Goal: Task Accomplishment & Management: Manage account settings

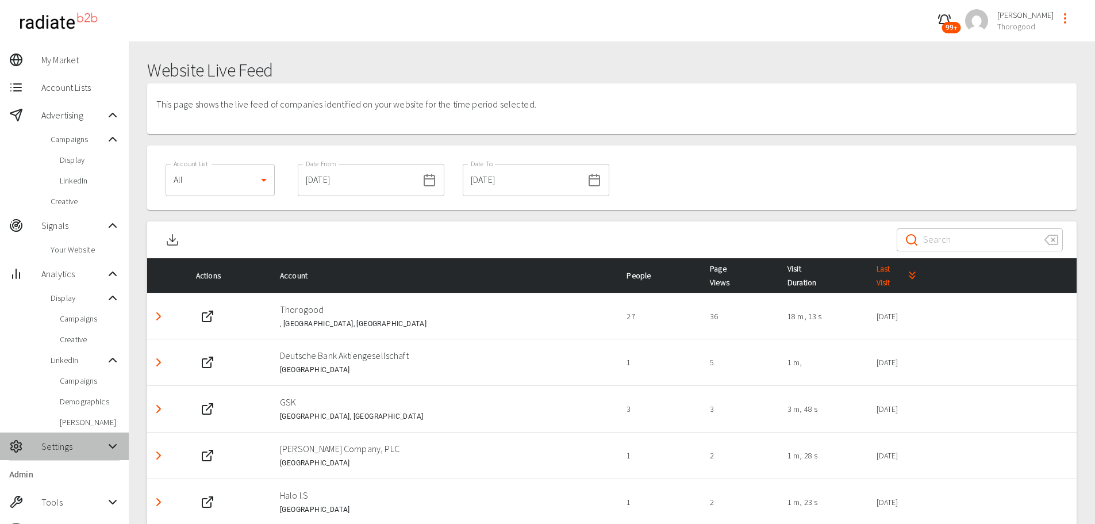
click at [94, 446] on span "Settings" at bounding box center [73, 446] width 64 height 14
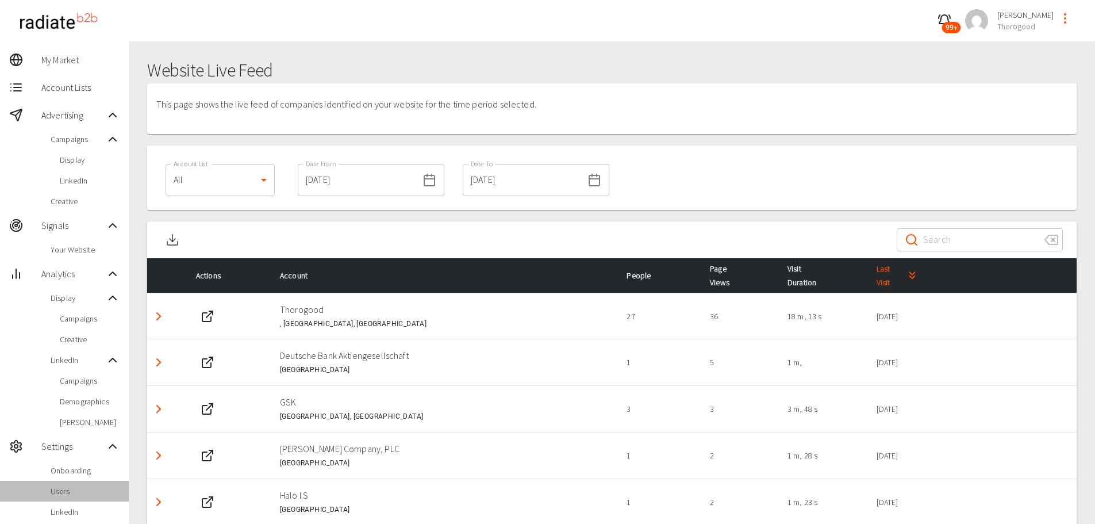
click at [78, 487] on span "Users" at bounding box center [85, 490] width 69 height 11
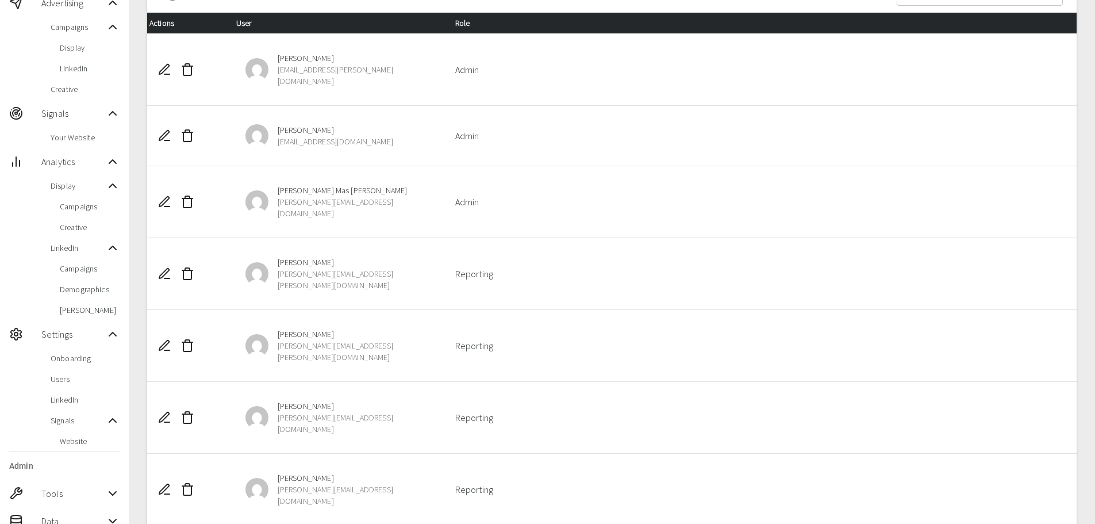
scroll to position [115, 0]
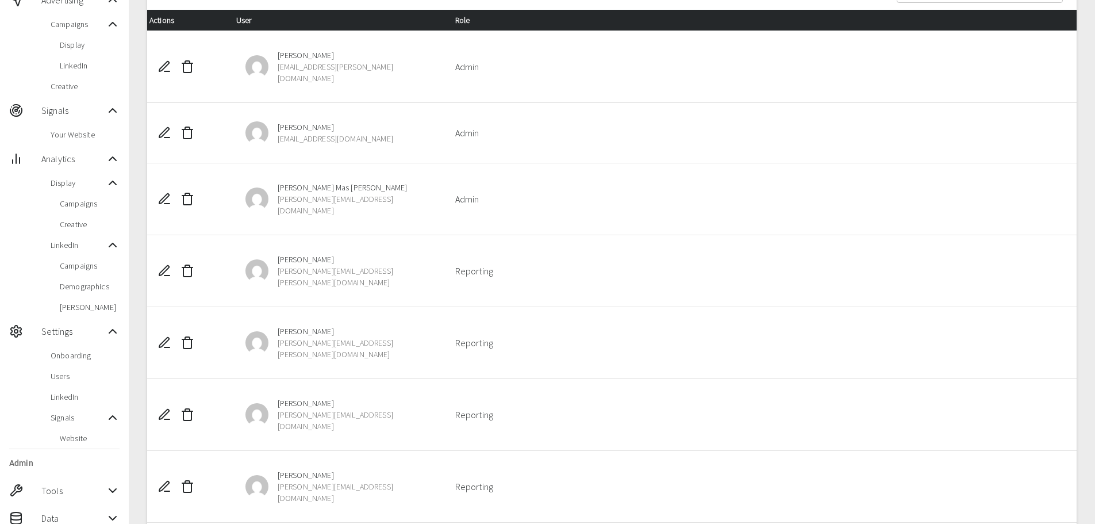
click at [162, 336] on icon "Edit User" at bounding box center [164, 343] width 14 height 14
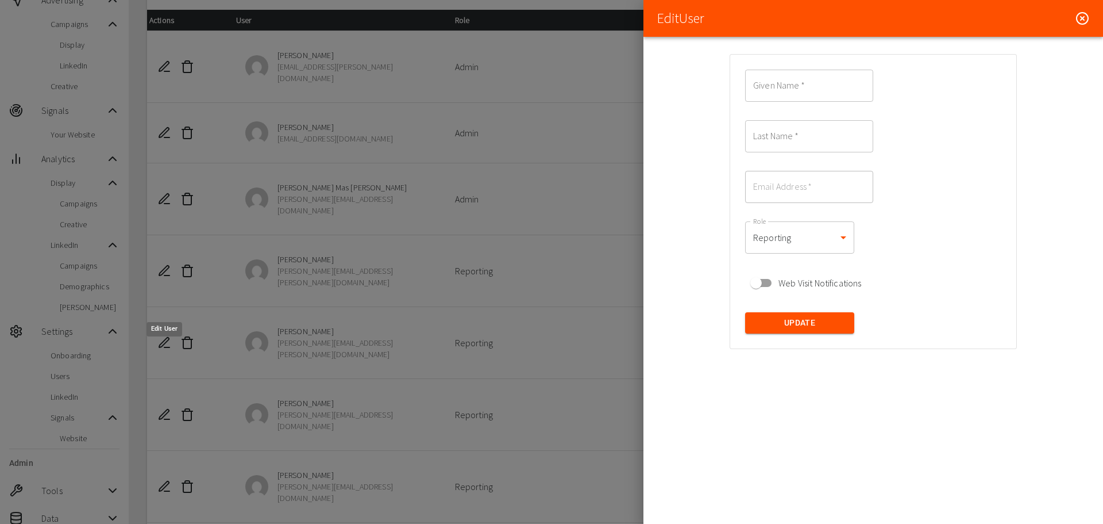
type input "[PERSON_NAME]"
type input "[PERSON_NAME][EMAIL_ADDRESS][PERSON_NAME][DOMAIN_NAME]"
click at [1086, 16] on icon at bounding box center [1083, 18] width 14 height 14
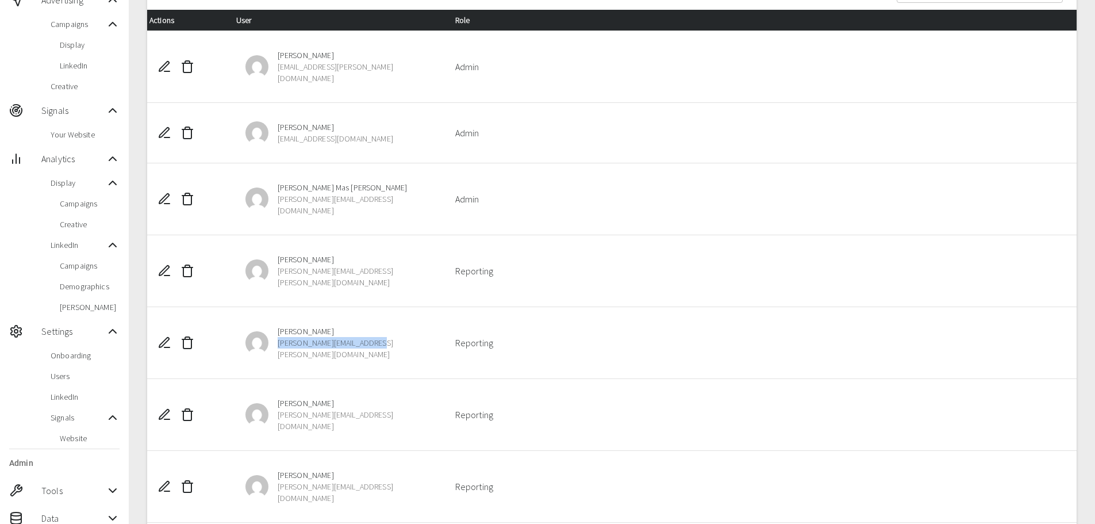
drag, startPoint x: 391, startPoint y: 310, endPoint x: 275, endPoint y: 313, distance: 115.6
click at [275, 316] on div "[PERSON_NAME] [PERSON_NAME][EMAIL_ADDRESS][PERSON_NAME][DOMAIN_NAME]" at bounding box center [336, 342] width 201 height 53
copy span "[PERSON_NAME][EMAIL_ADDRESS][PERSON_NAME][DOMAIN_NAME]"
click at [186, 336] on icon "Delete User" at bounding box center [187, 343] width 14 height 14
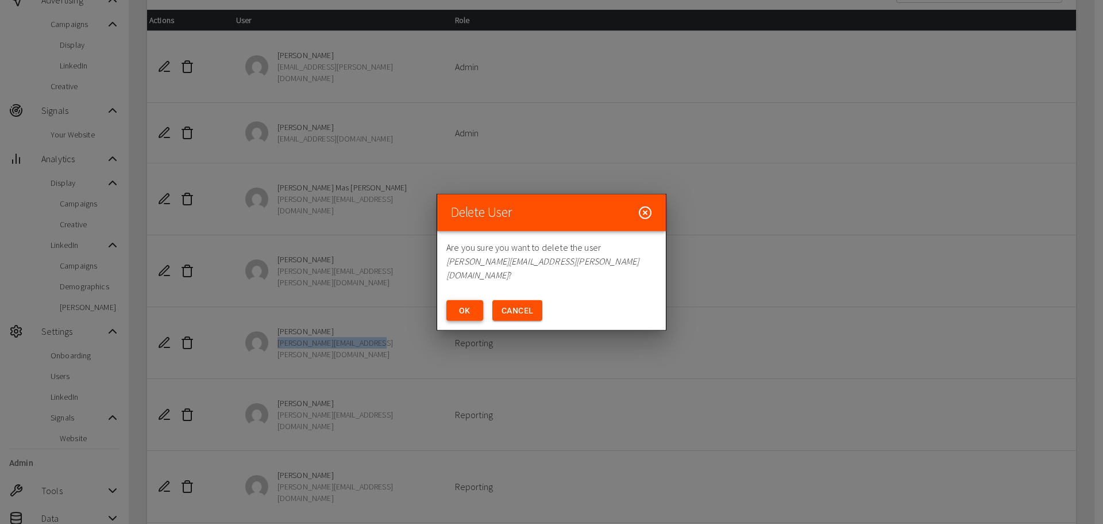
click at [472, 302] on button "OK" at bounding box center [465, 309] width 37 height 21
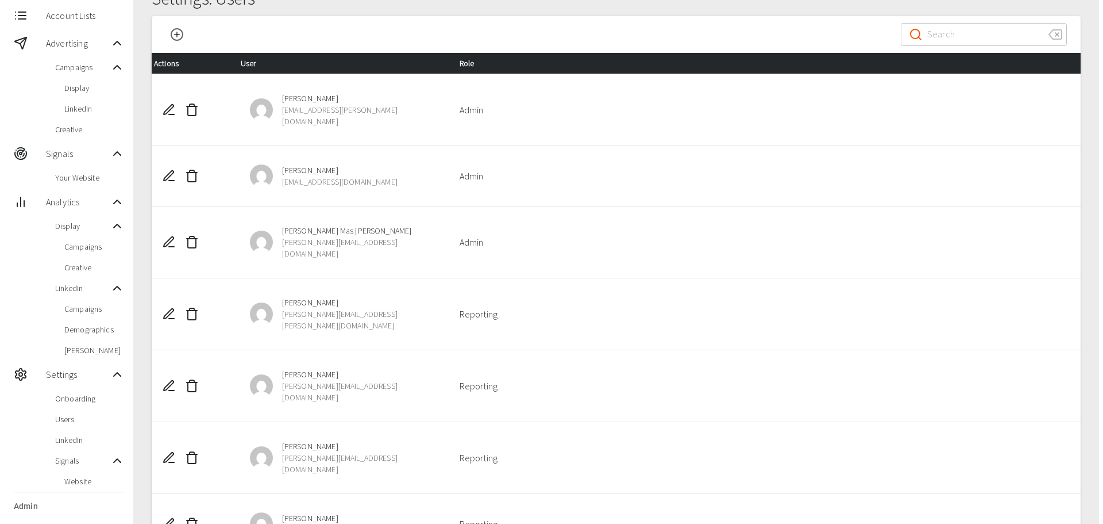
scroll to position [0, 0]
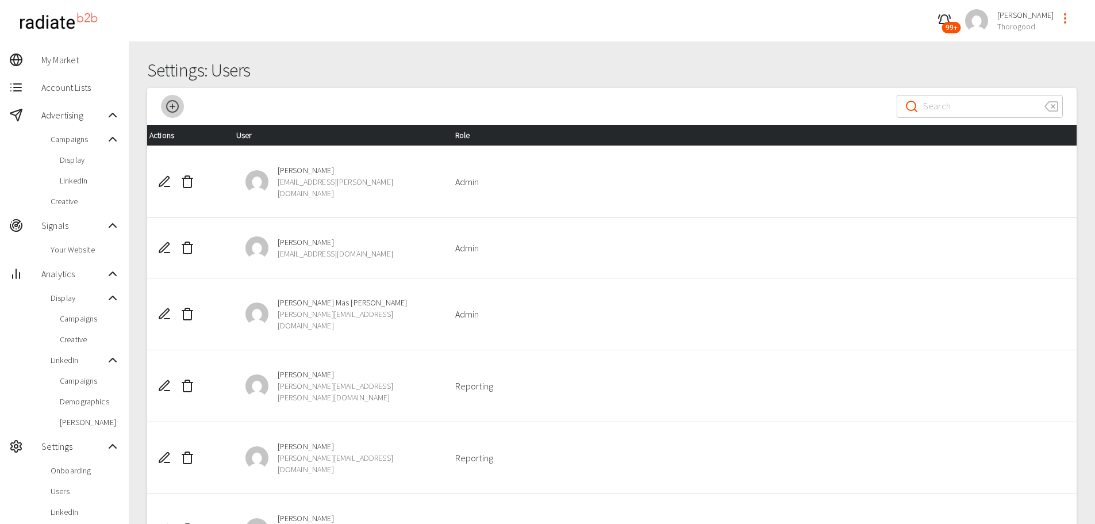
click at [174, 111] on icon "Add User" at bounding box center [173, 106] width 14 height 14
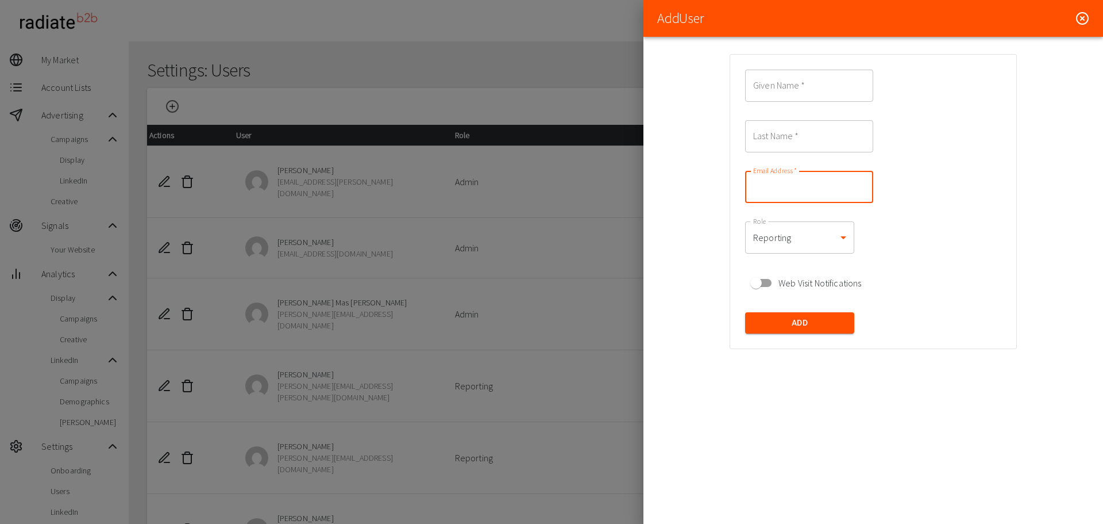
click at [789, 171] on input "Email Address   *" at bounding box center [809, 187] width 128 height 32
paste input "[PERSON_NAME][EMAIL_ADDRESS][PERSON_NAME][DOMAIN_NAME]"
type input "[PERSON_NAME][EMAIL_ADDRESS][PERSON_NAME][DOMAIN_NAME]"
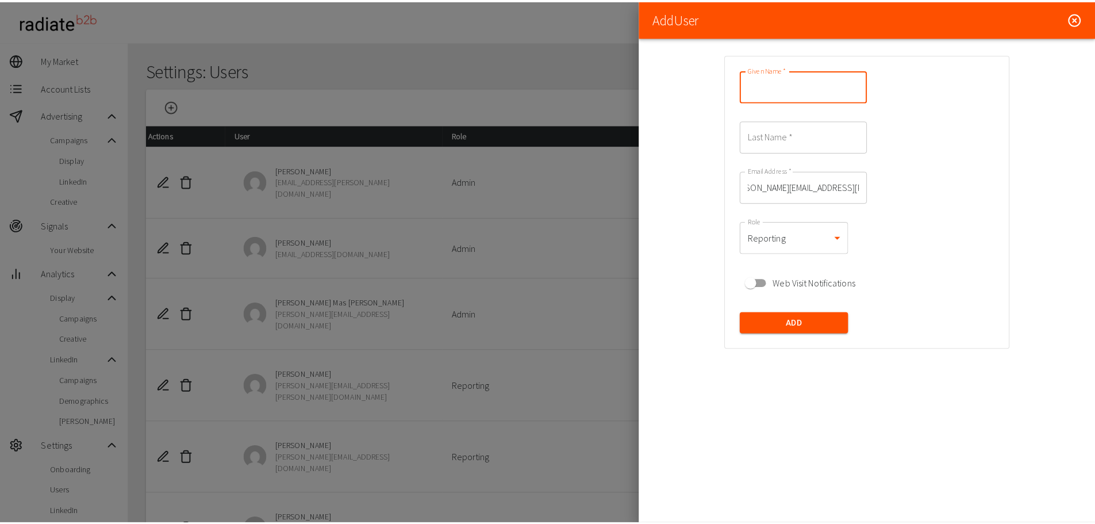
scroll to position [0, 0]
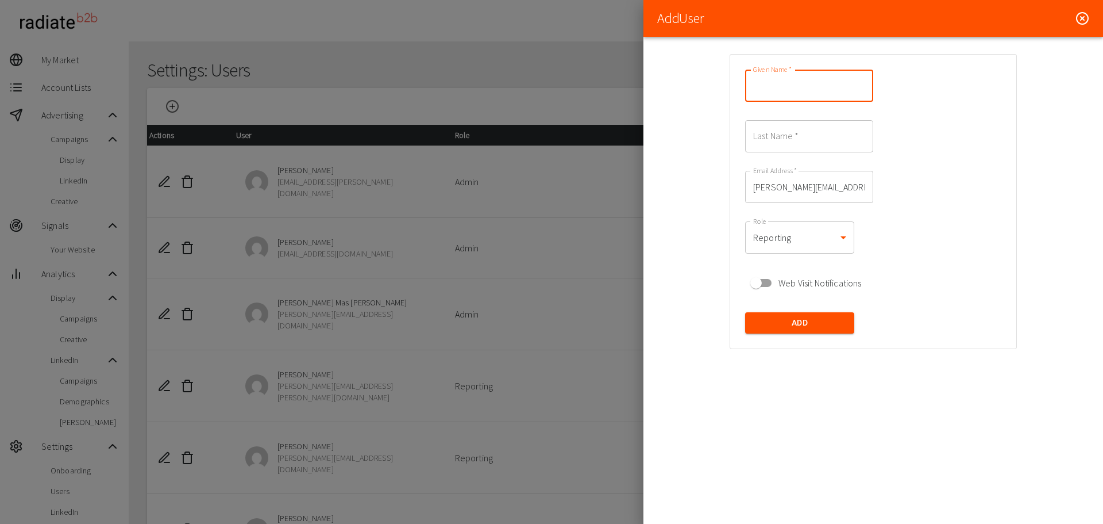
click at [788, 90] on input "Given Name   *" at bounding box center [809, 86] width 128 height 32
type input "[PERSON_NAME]"
click at [804, 312] on button "Add" at bounding box center [799, 322] width 109 height 21
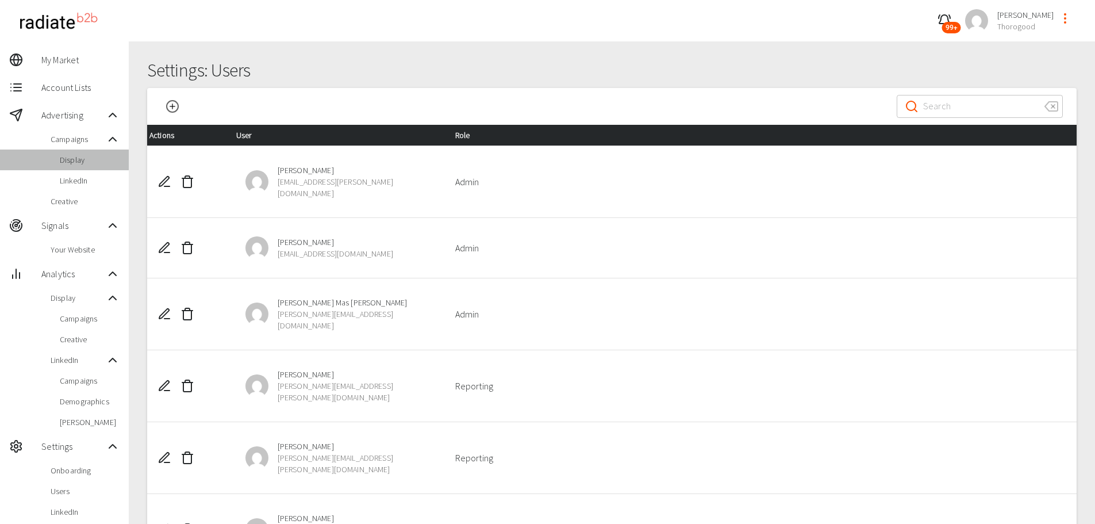
click at [75, 161] on span "Display" at bounding box center [90, 159] width 60 height 11
